Goal: Task Accomplishment & Management: Manage account settings

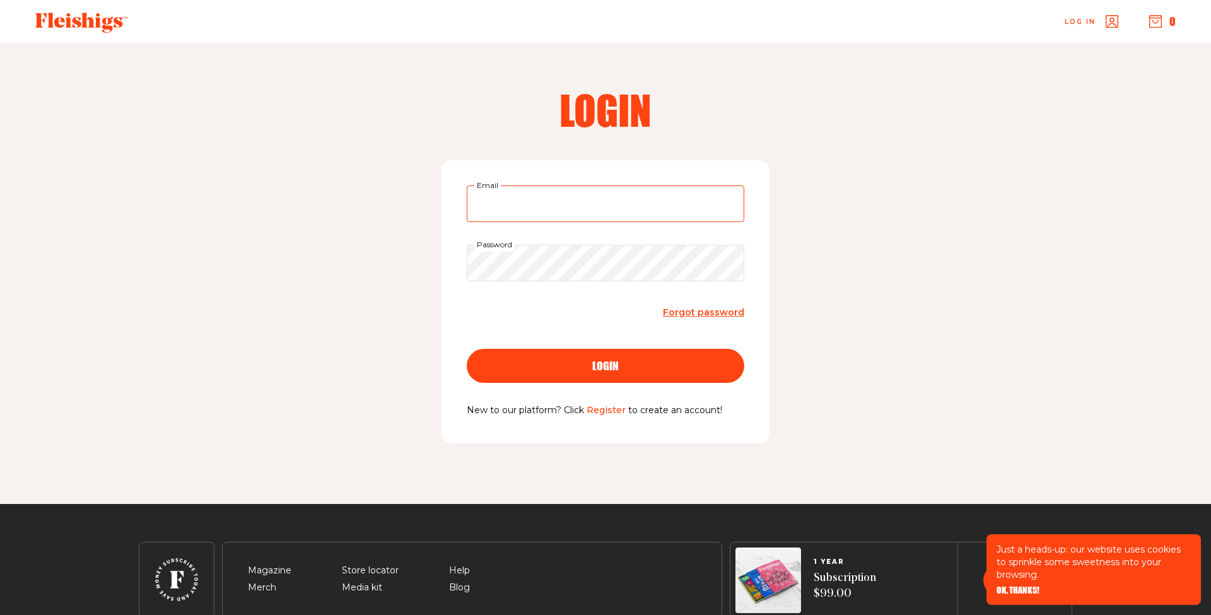
type input "[EMAIL_ADDRESS][DOMAIN_NAME]"
click at [661, 377] on button "login" at bounding box center [606, 366] width 278 height 34
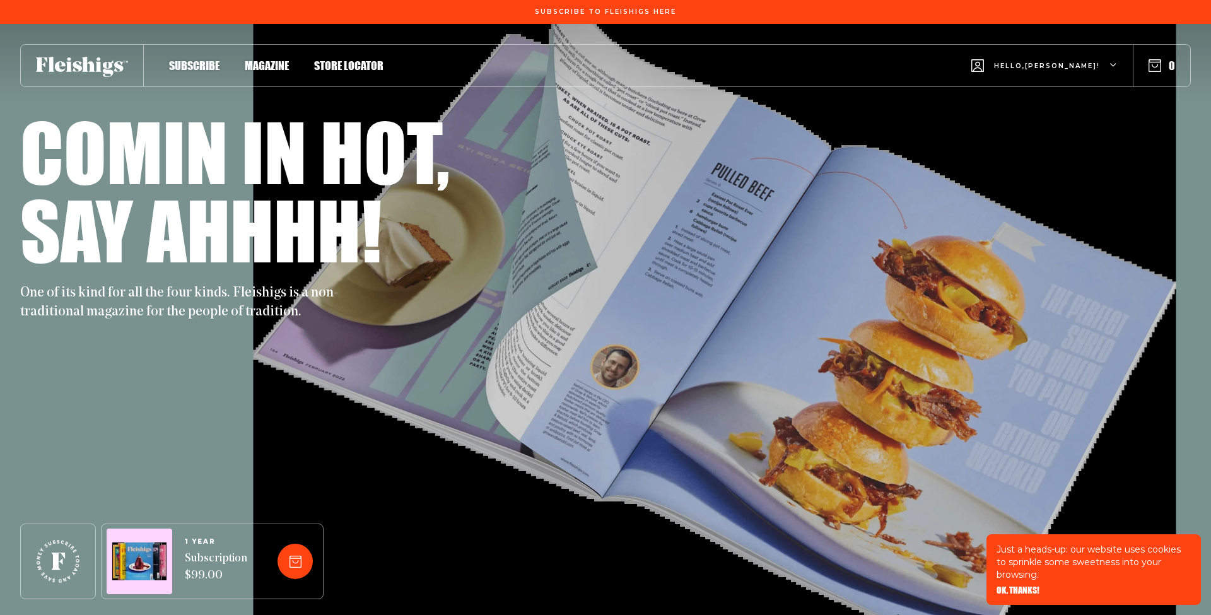
scroll to position [1, 0]
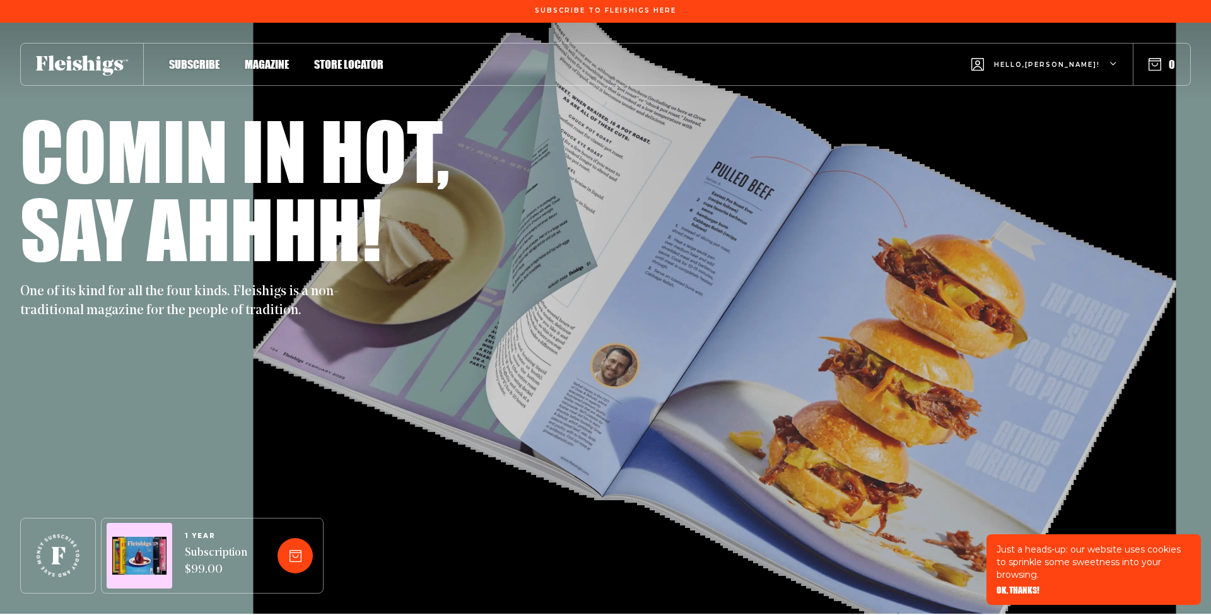
click at [278, 58] on span "Magazine" at bounding box center [267, 51] width 44 height 14
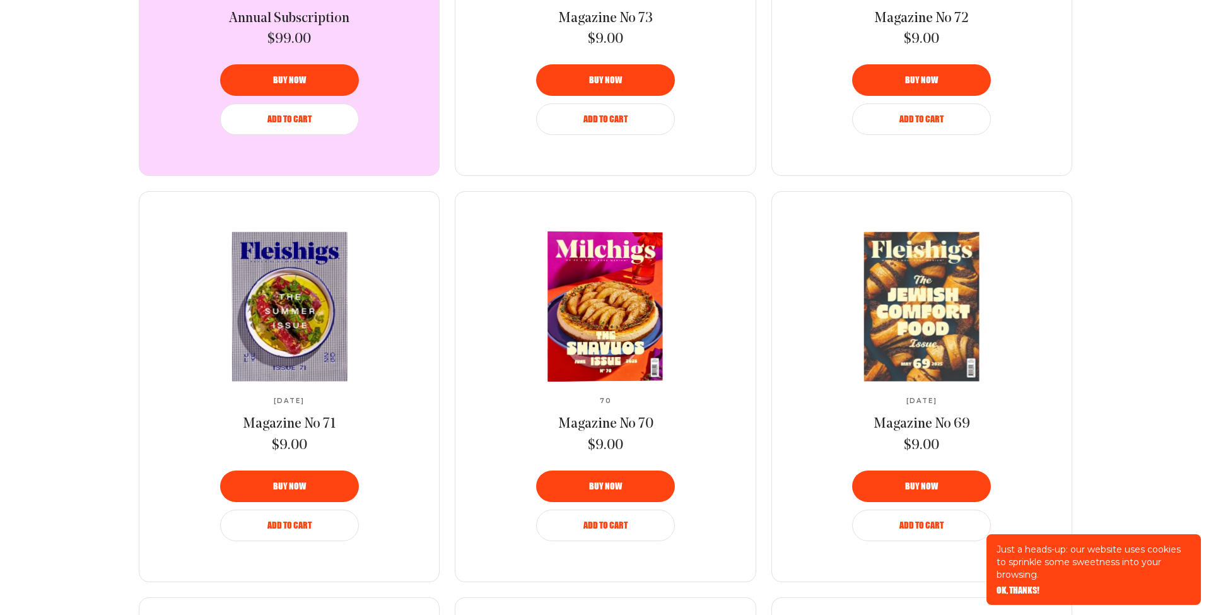
scroll to position [748, 0]
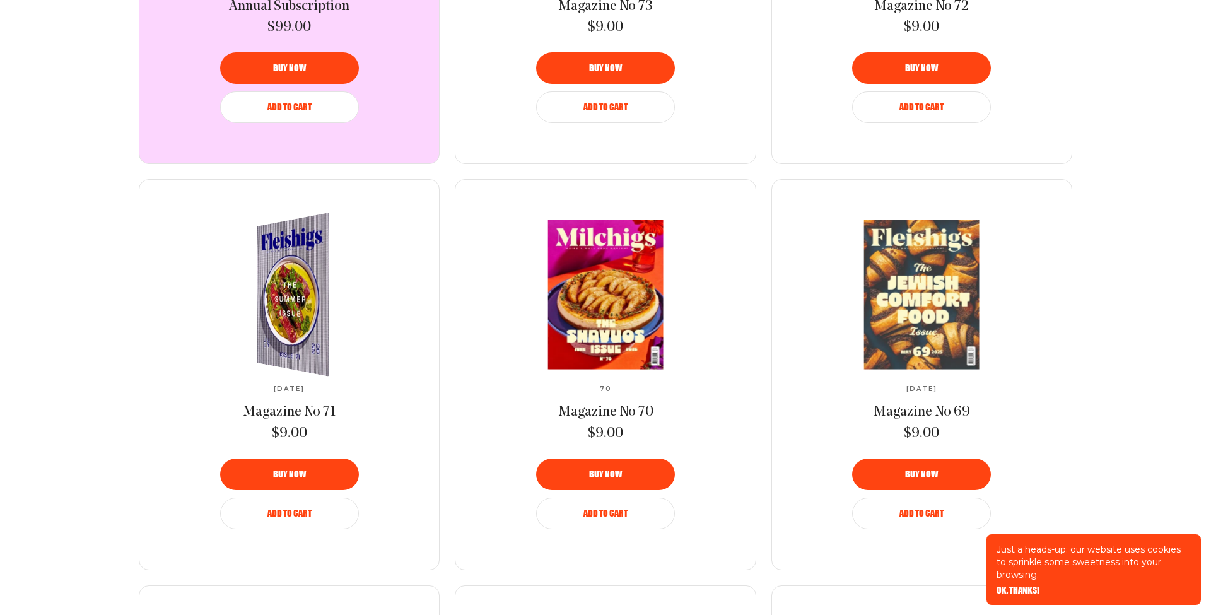
click at [314, 254] on img at bounding box center [300, 295] width 133 height 179
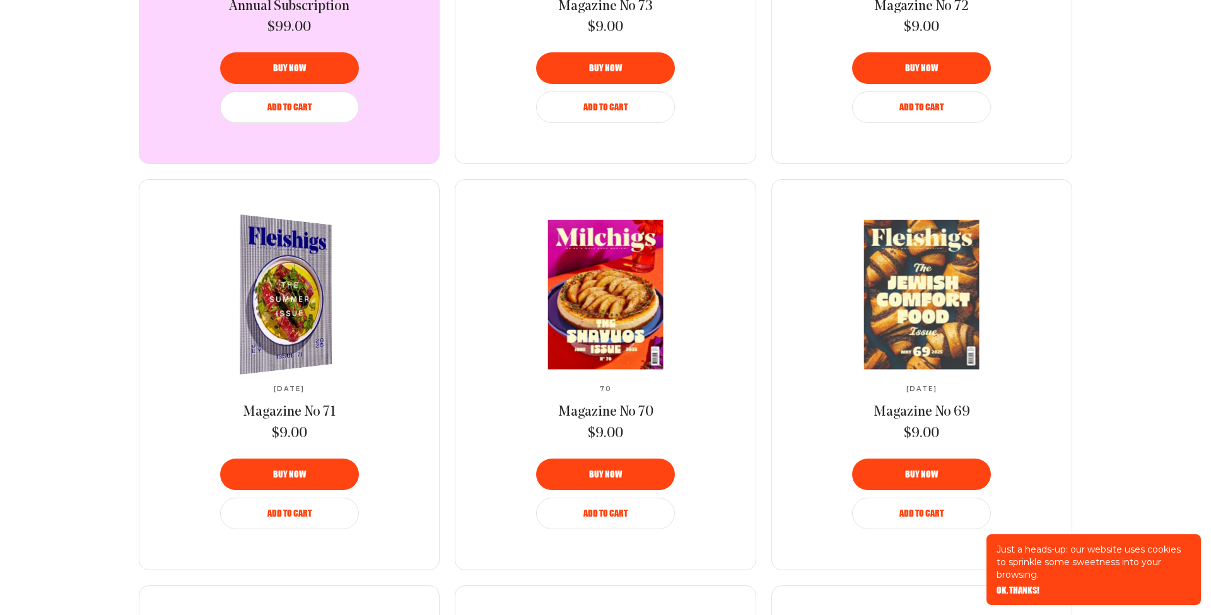
scroll to position [753, 0]
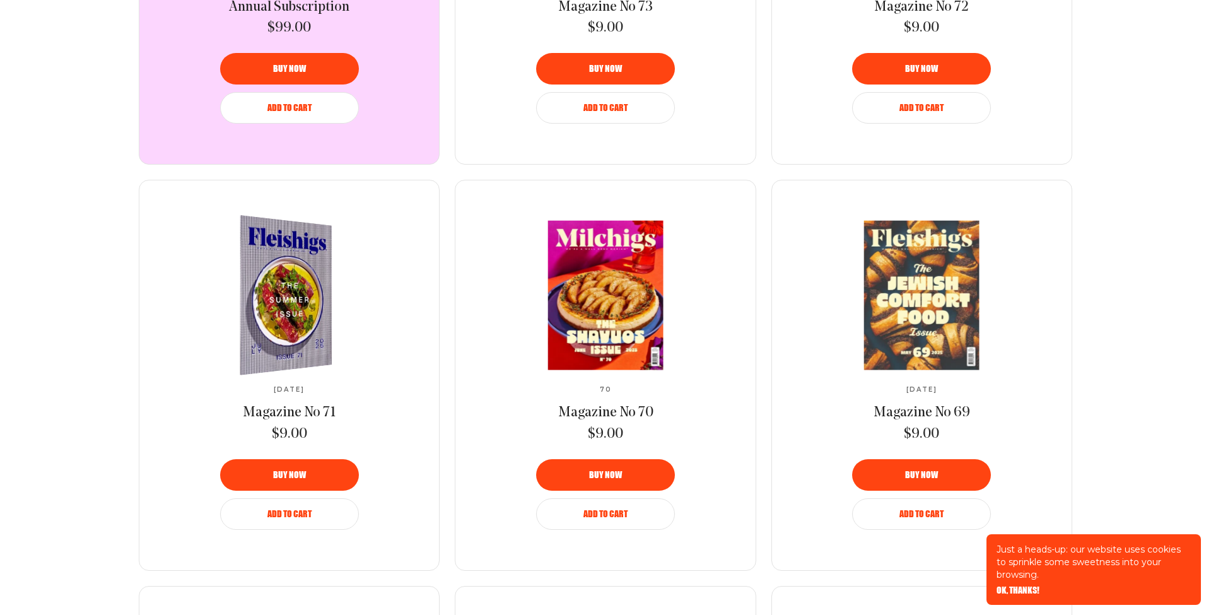
click at [297, 262] on img at bounding box center [278, 295] width 169 height 171
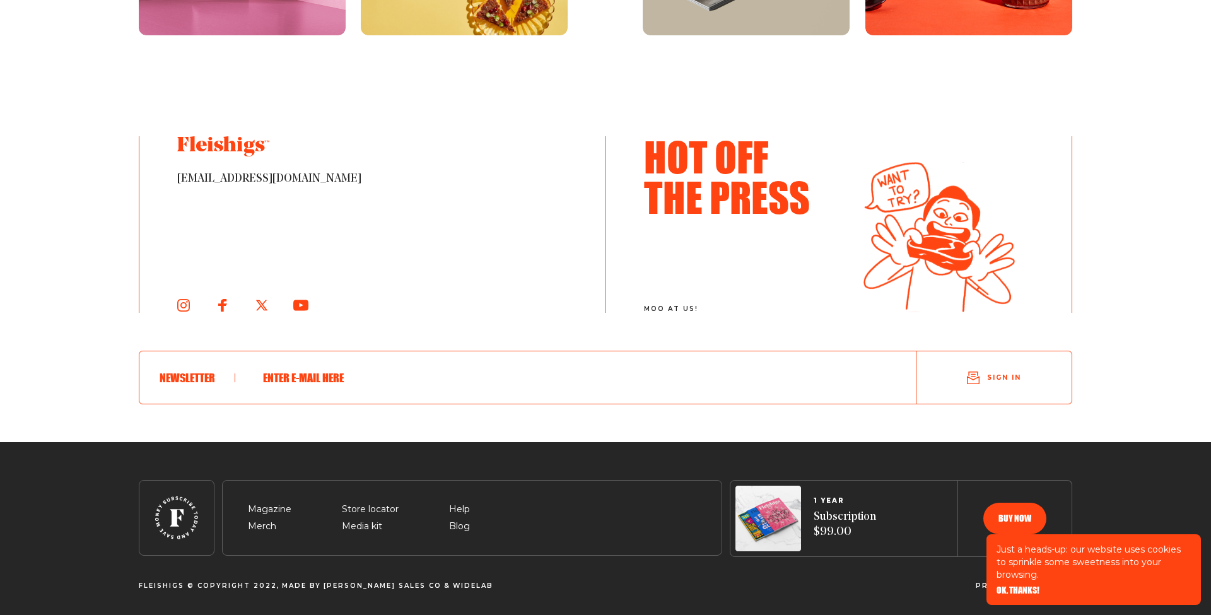
scroll to position [2361, 0]
click at [350, 365] on input "text" at bounding box center [566, 378] width 620 height 33
drag, startPoint x: 353, startPoint y: 378, endPoint x: 223, endPoint y: 369, distance: 130.3
click at [223, 369] on div "Newsletter" at bounding box center [527, 377] width 777 height 53
click at [252, 372] on div at bounding box center [565, 377] width 661 height 53
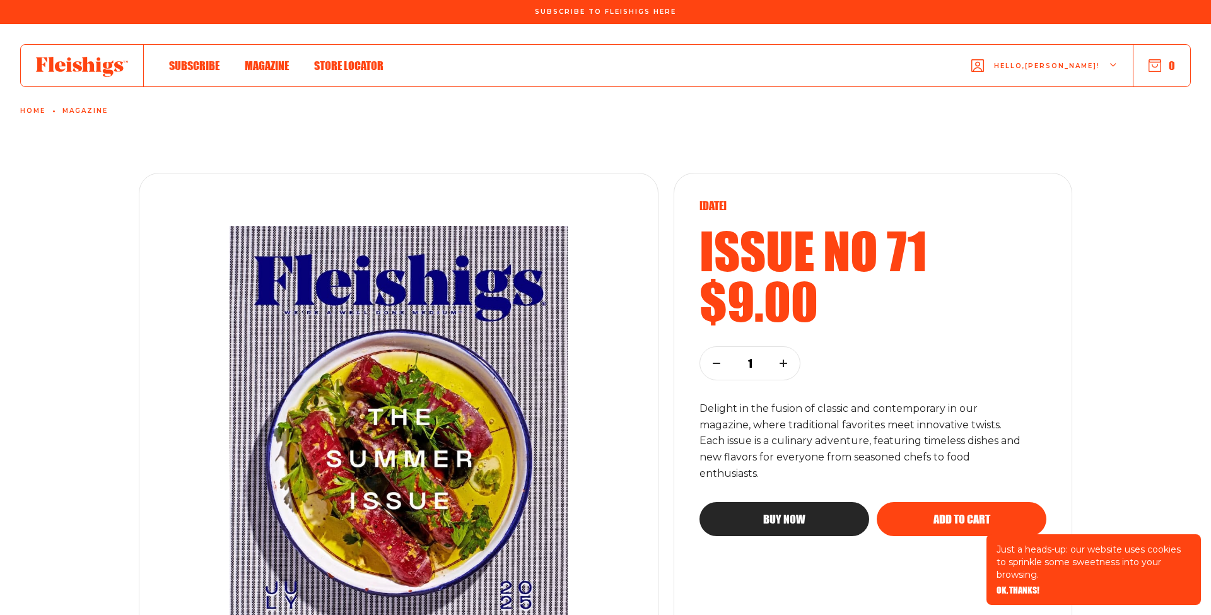
scroll to position [5, 0]
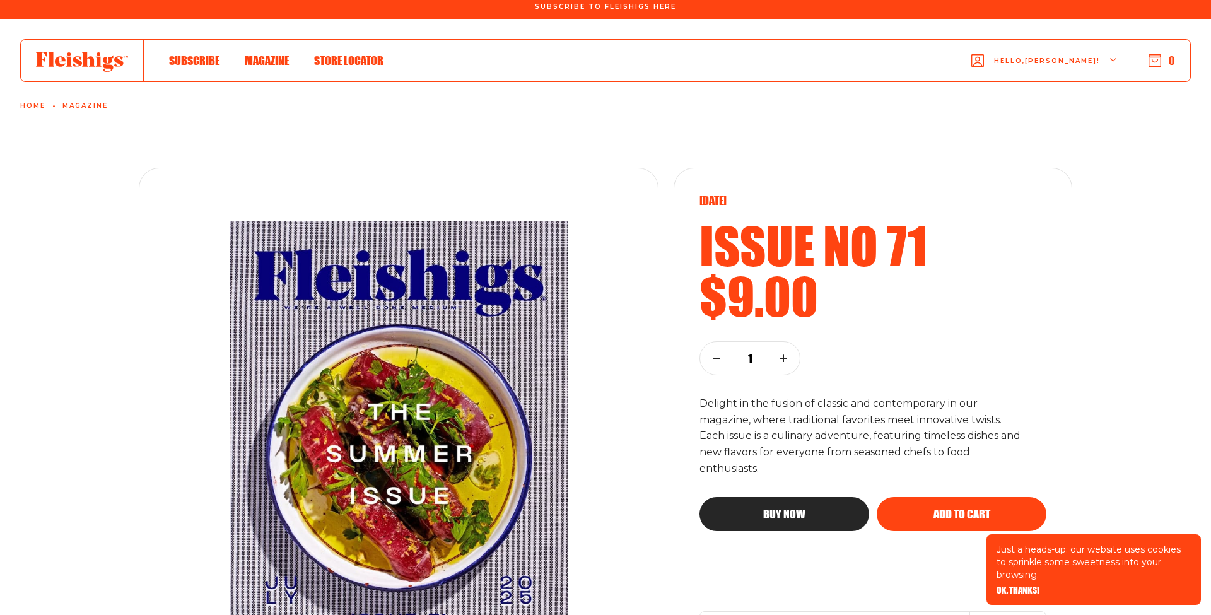
click at [1089, 62] on span "Hello, [PERSON_NAME] !" at bounding box center [1047, 71] width 106 height 30
click at [1060, 117] on span "My Account" at bounding box center [1025, 119] width 70 height 14
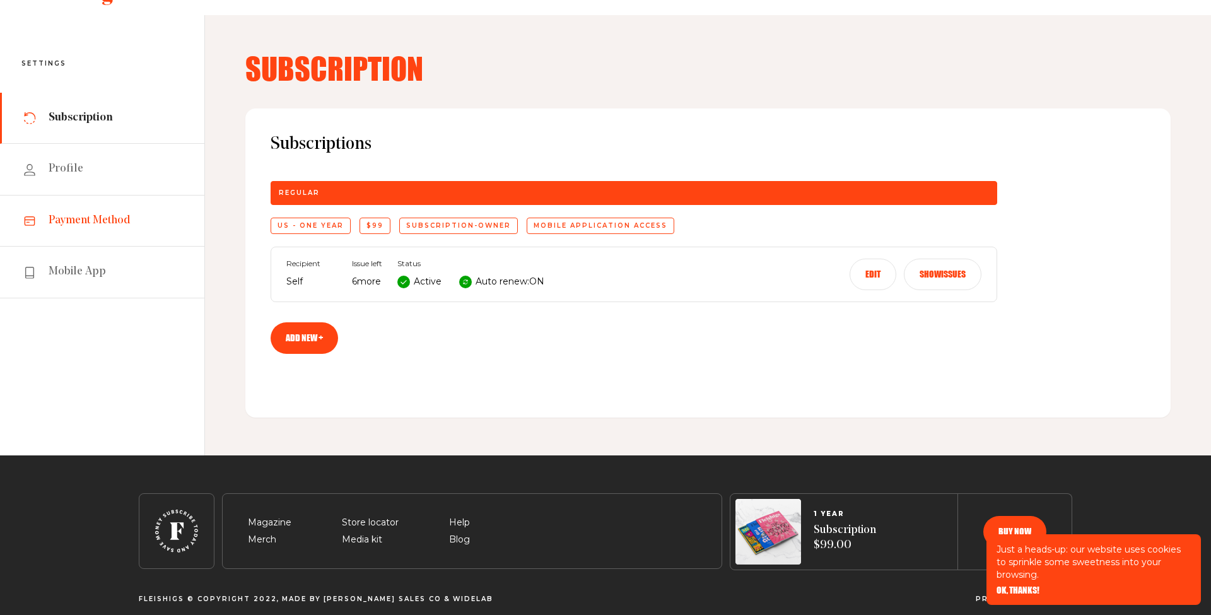
scroll to position [28, 0]
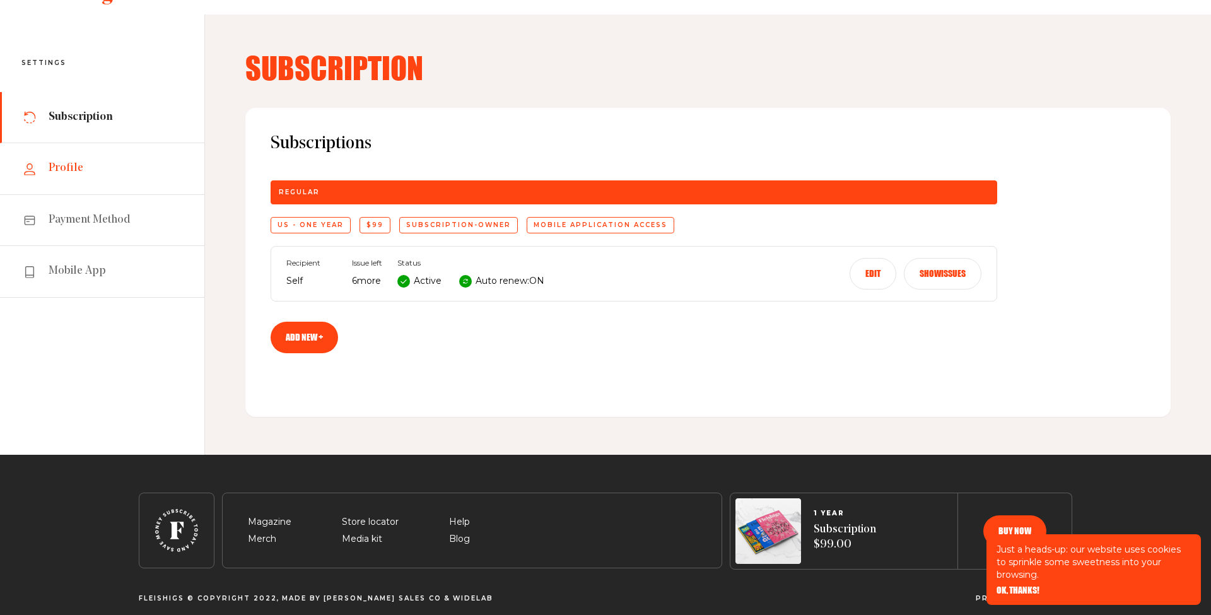
click at [128, 180] on link "Profile" at bounding box center [102, 168] width 204 height 51
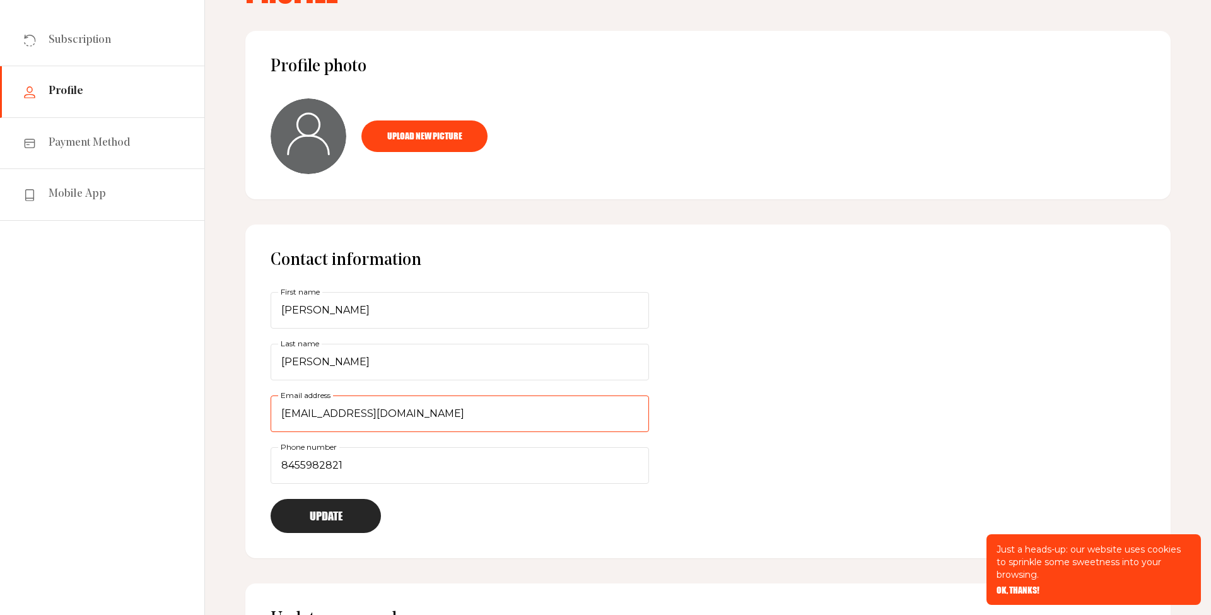
scroll to position [106, 0]
drag, startPoint x: 426, startPoint y: 418, endPoint x: 256, endPoint y: 407, distance: 170.1
type input "miriam.lewis@hasc.net"
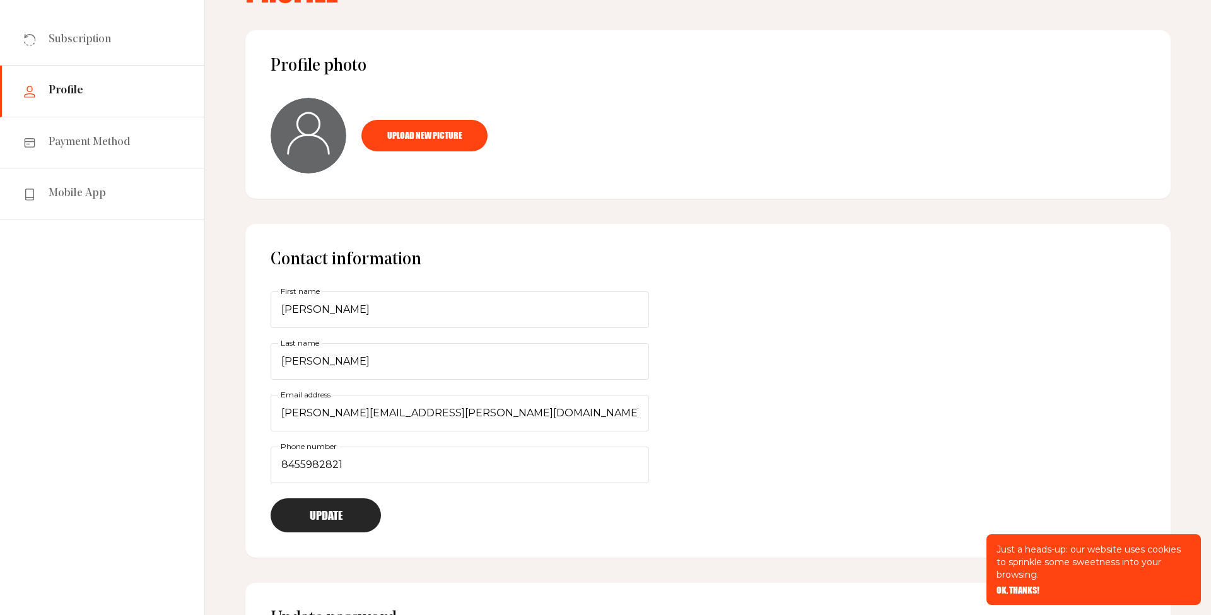
click at [327, 520] on button "Update" at bounding box center [326, 515] width 110 height 34
drag, startPoint x: 334, startPoint y: 358, endPoint x: 211, endPoint y: 354, distance: 123.8
click at [211, 354] on div "Profile Profile photo Upload new picture Contact information Miriam First name …" at bounding box center [708, 427] width 1006 height 981
type input "Bloxenheim"
click at [345, 516] on button "Update" at bounding box center [326, 515] width 110 height 34
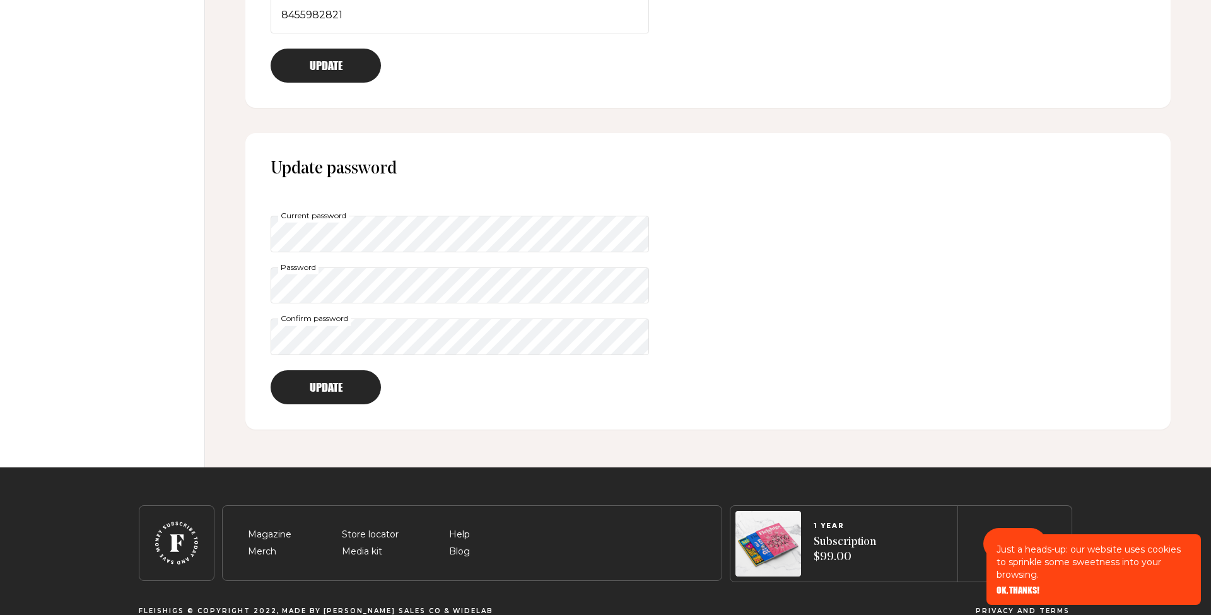
scroll to position [557, 0]
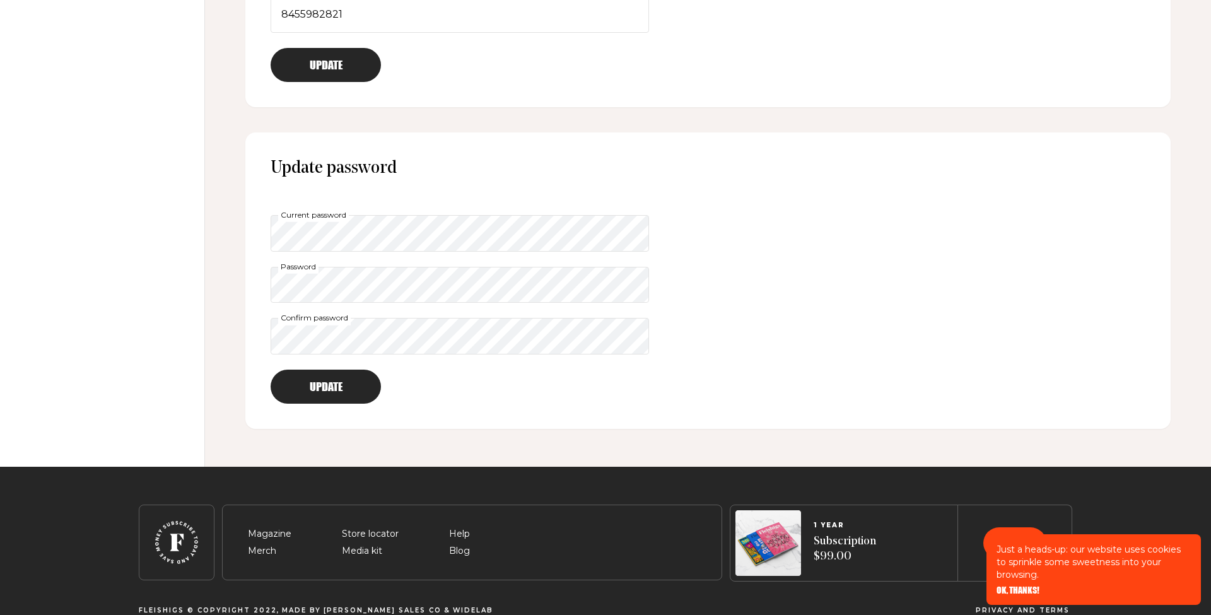
click at [337, 389] on button "Update" at bounding box center [326, 387] width 110 height 34
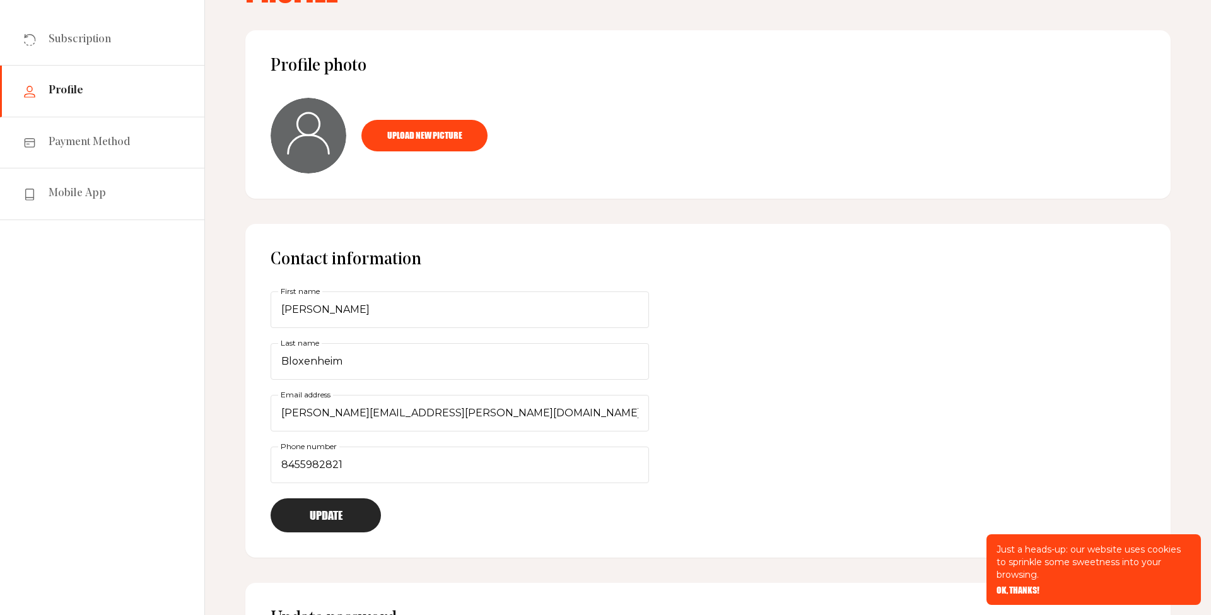
scroll to position [108, 0]
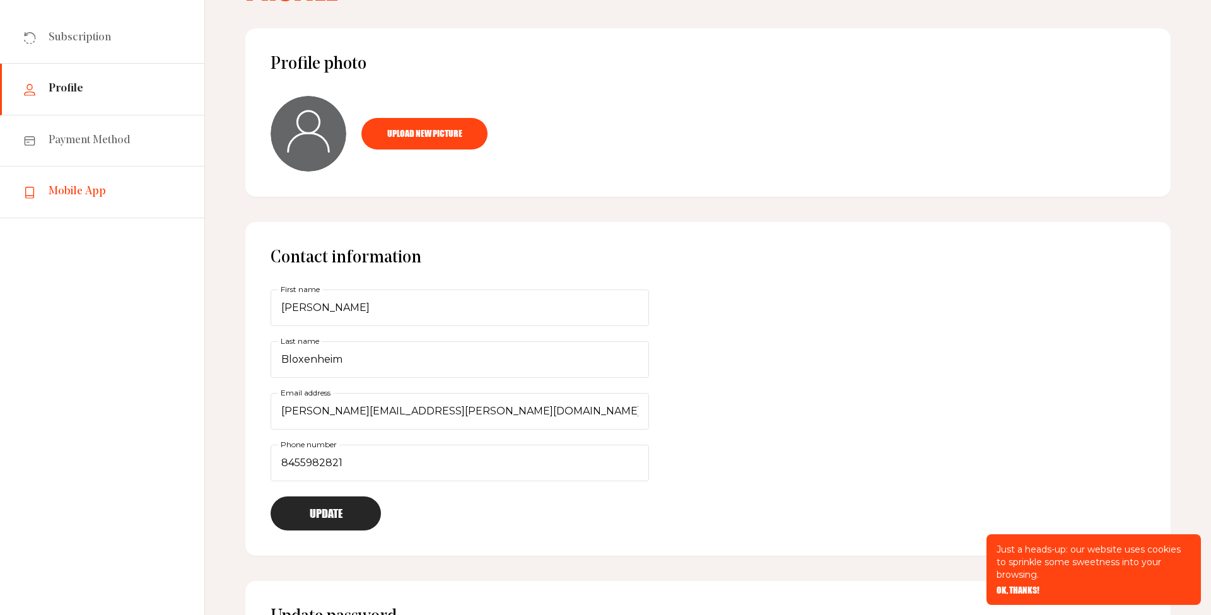
click at [63, 196] on span "Mobile App" at bounding box center [77, 191] width 57 height 15
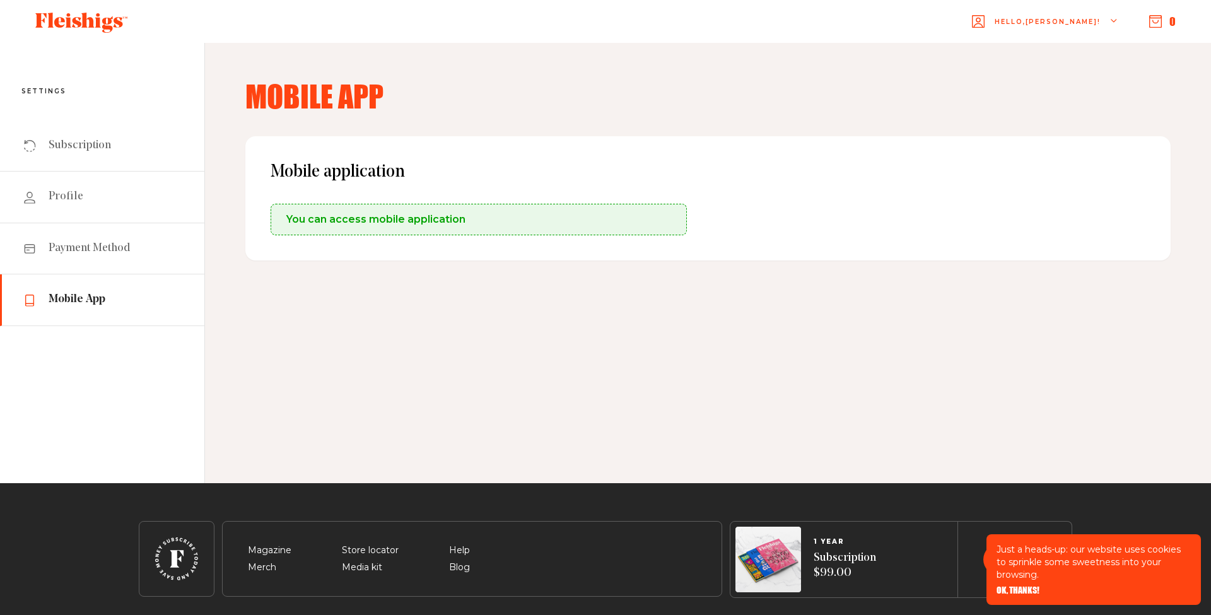
click at [1054, 19] on span "Hello, [PERSON_NAME] !" at bounding box center [1048, 32] width 106 height 30
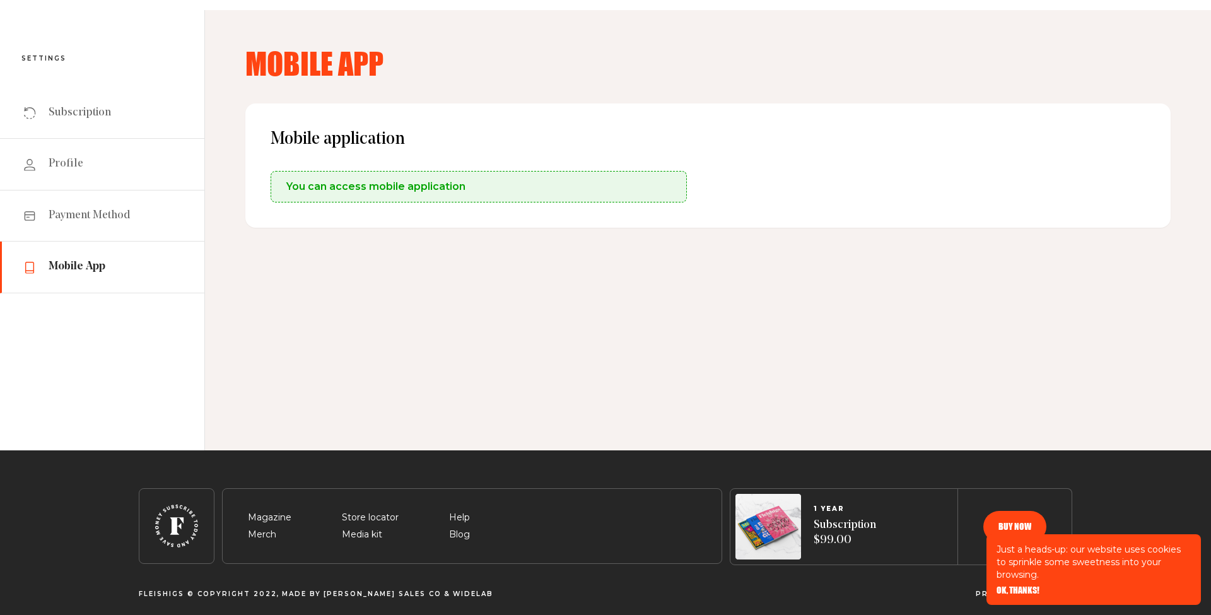
scroll to position [28, 0]
